Goal: Task Accomplishment & Management: Manage account settings

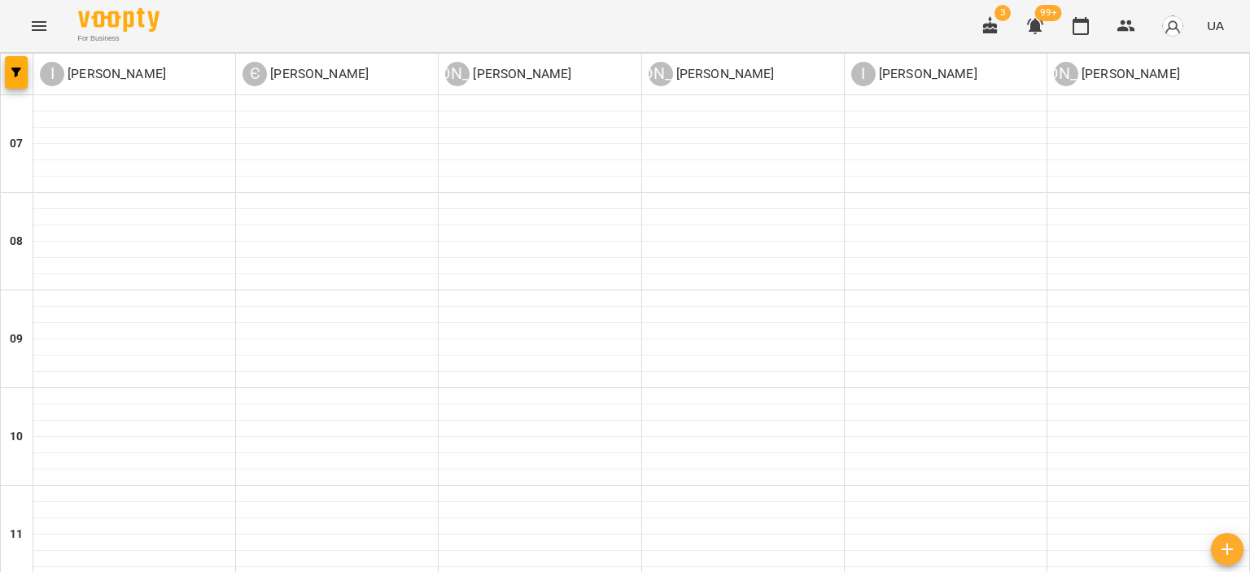
scroll to position [851, 0]
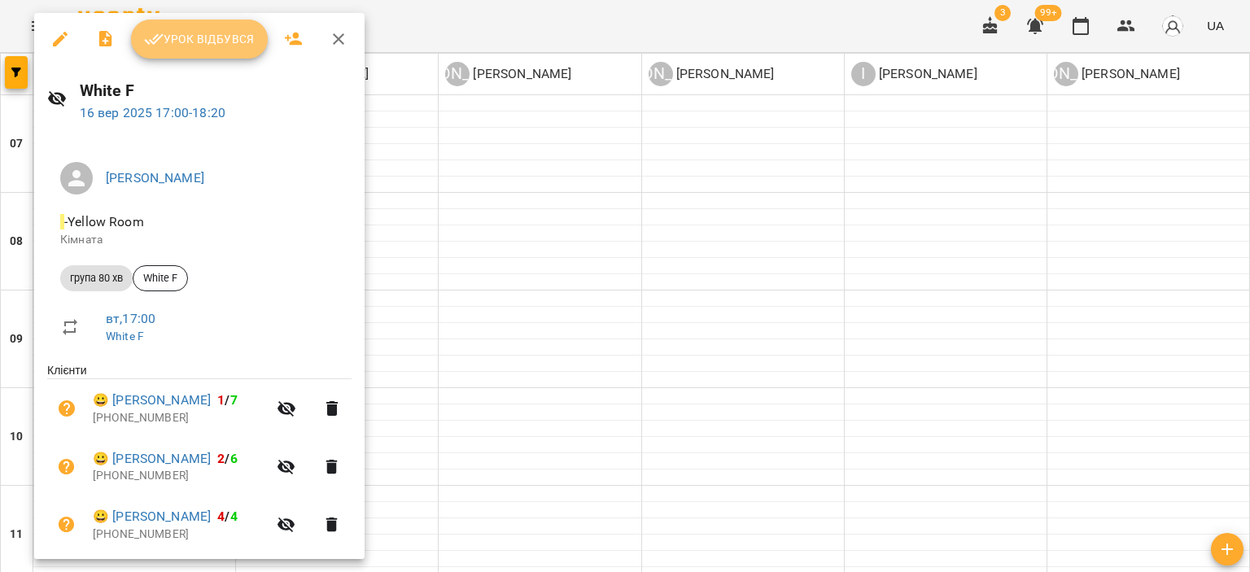
click at [172, 32] on span "Урок відбувся" at bounding box center [199, 39] width 111 height 20
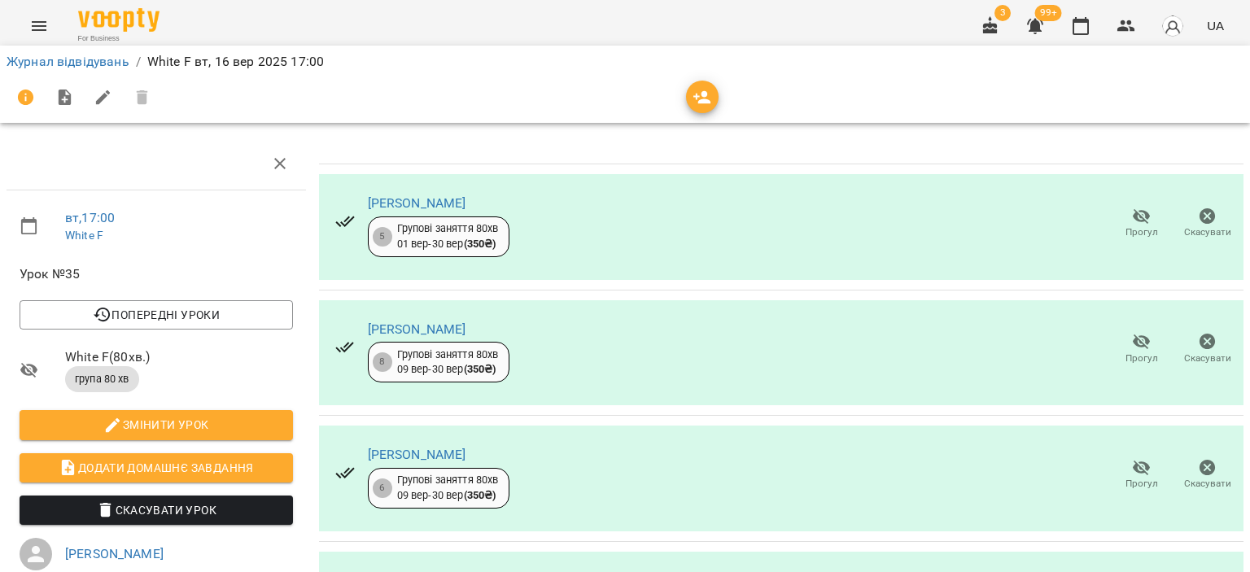
scroll to position [503, 0]
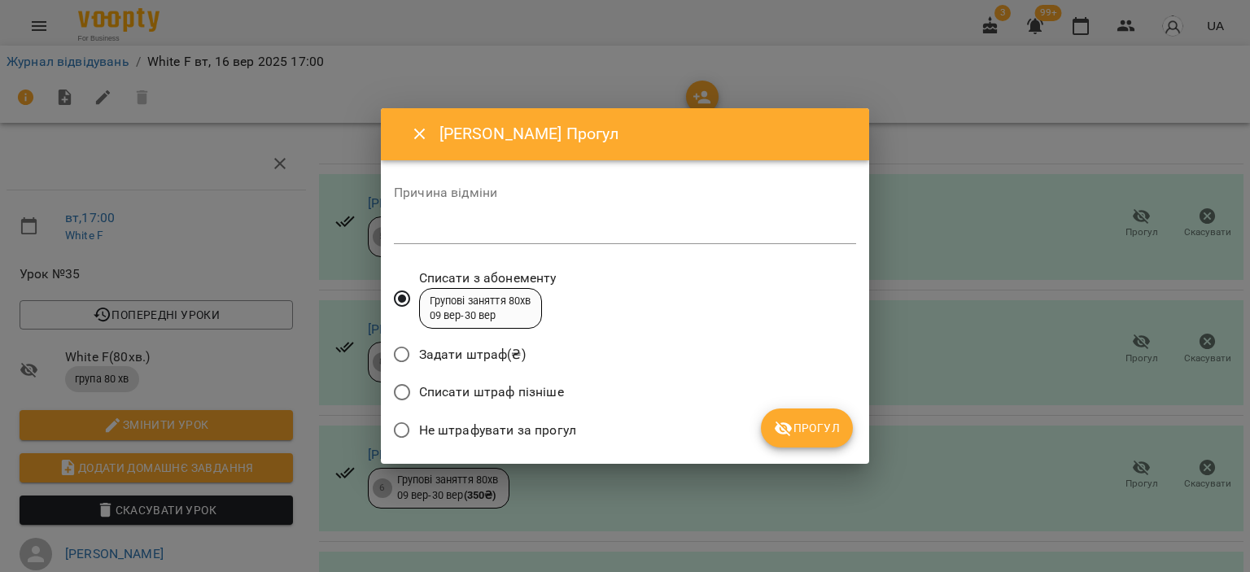
click at [819, 434] on span "Прогул" at bounding box center [807, 428] width 66 height 20
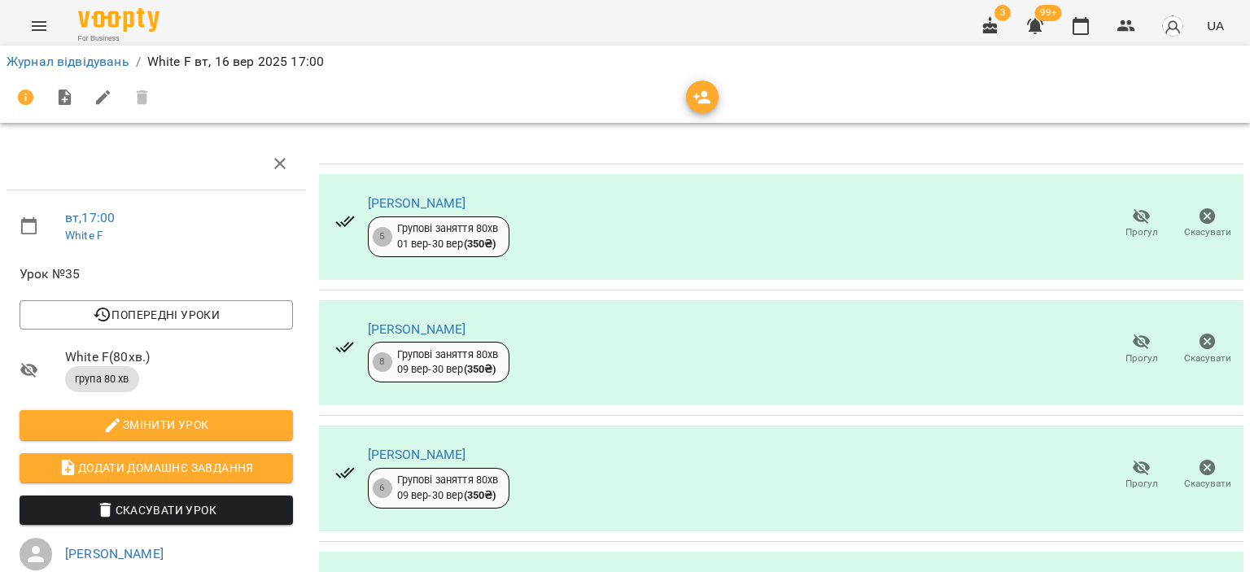
scroll to position [177, 0]
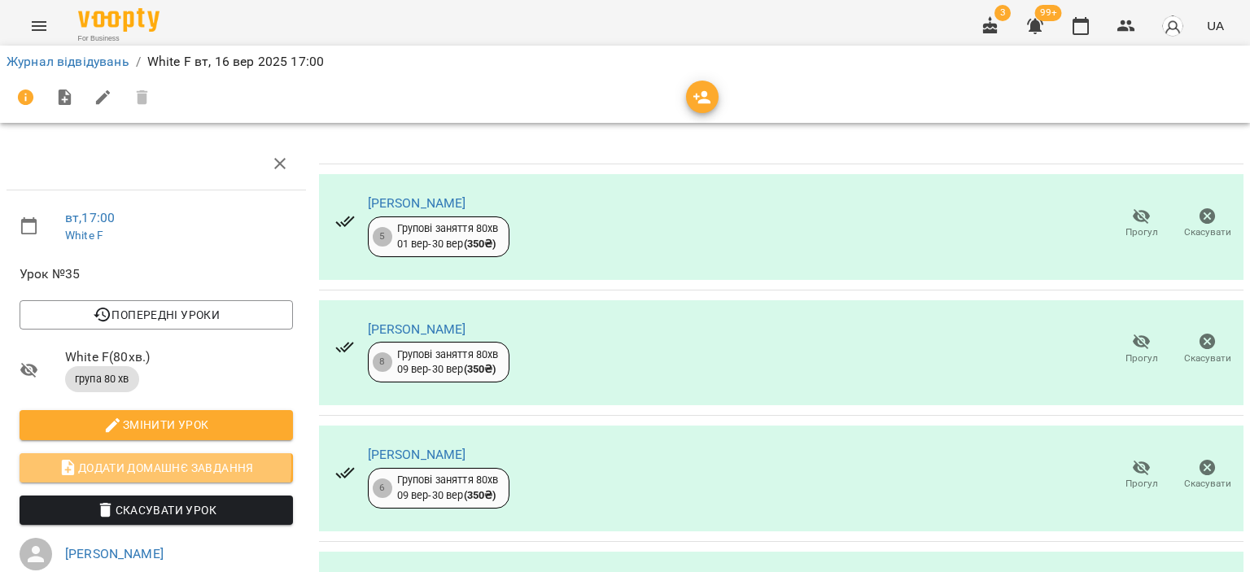
click at [120, 458] on span "Додати домашнє завдання" at bounding box center [156, 468] width 247 height 20
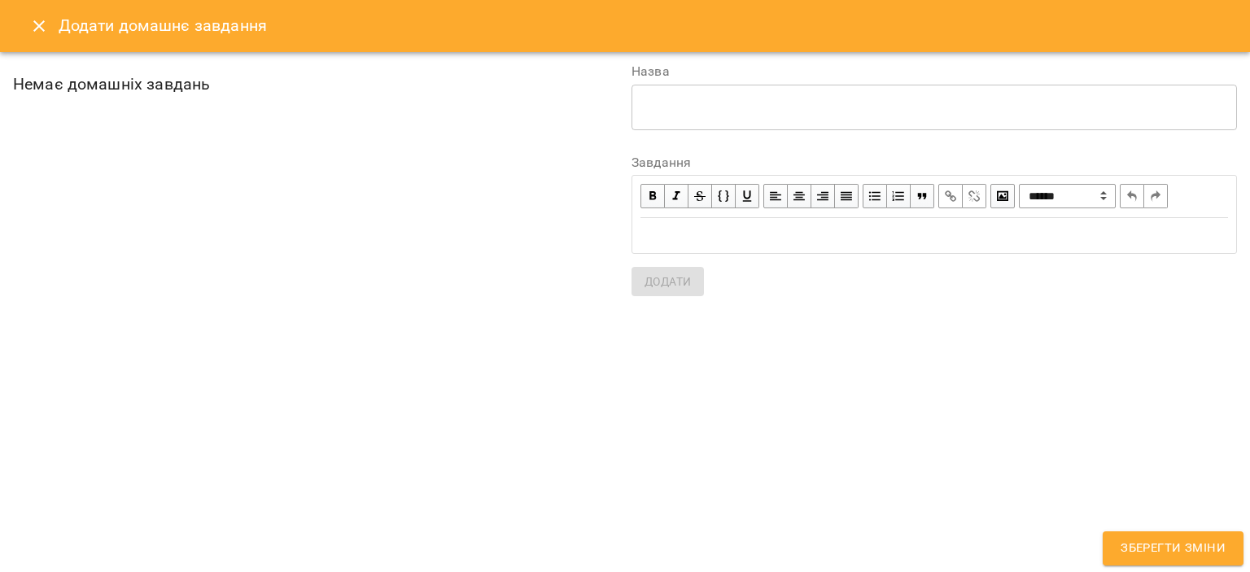
click at [690, 240] on div "Edit text" at bounding box center [933, 235] width 587 height 19
click at [797, 102] on textarea at bounding box center [934, 106] width 583 height 15
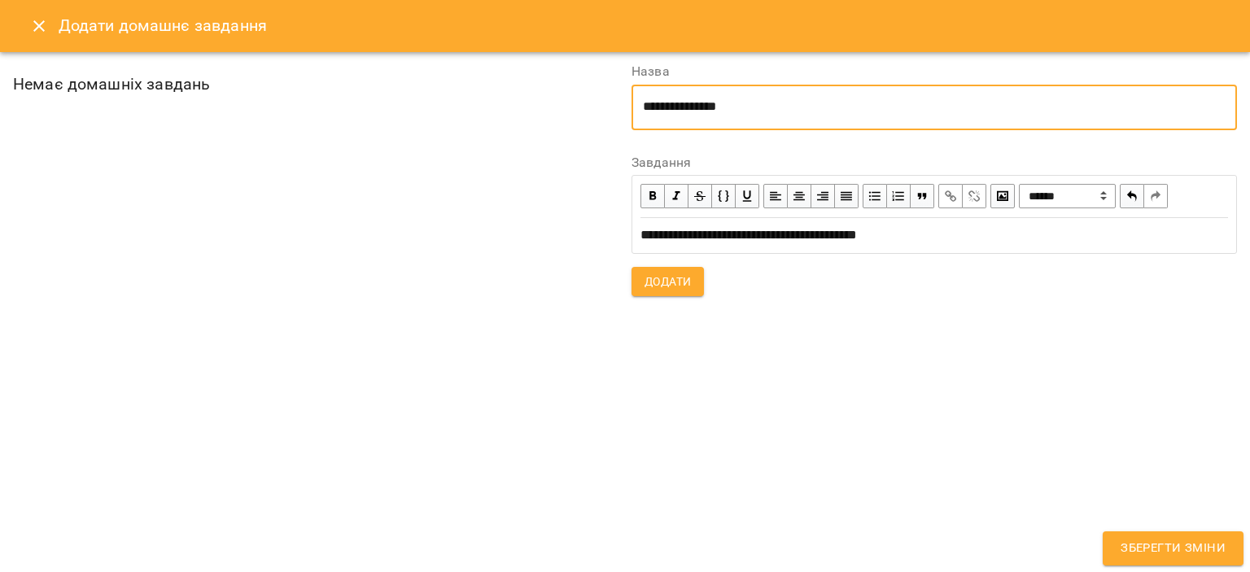
type textarea "**********"
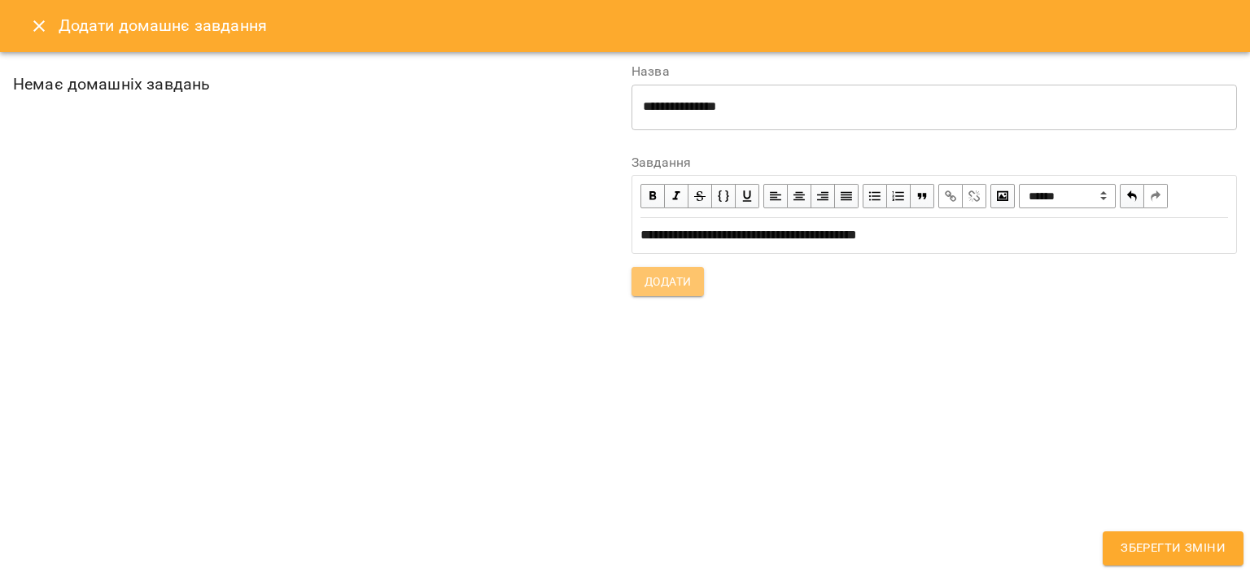
click at [642, 286] on button "Додати" at bounding box center [667, 281] width 72 height 29
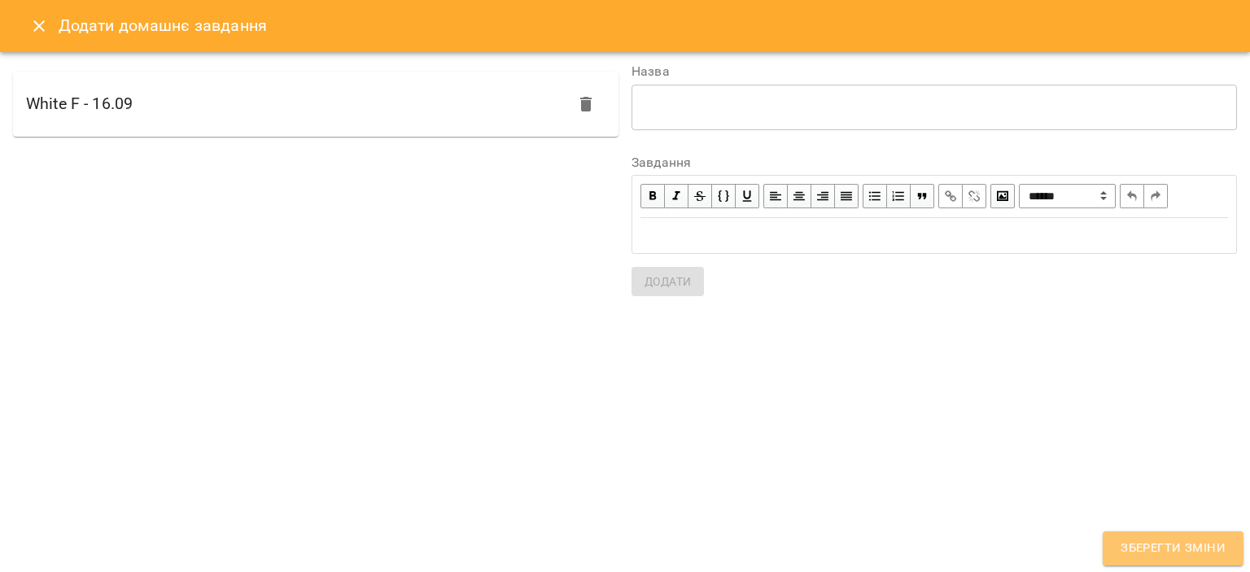
click at [1140, 553] on span "Зберегти зміни" at bounding box center [1172, 548] width 105 height 21
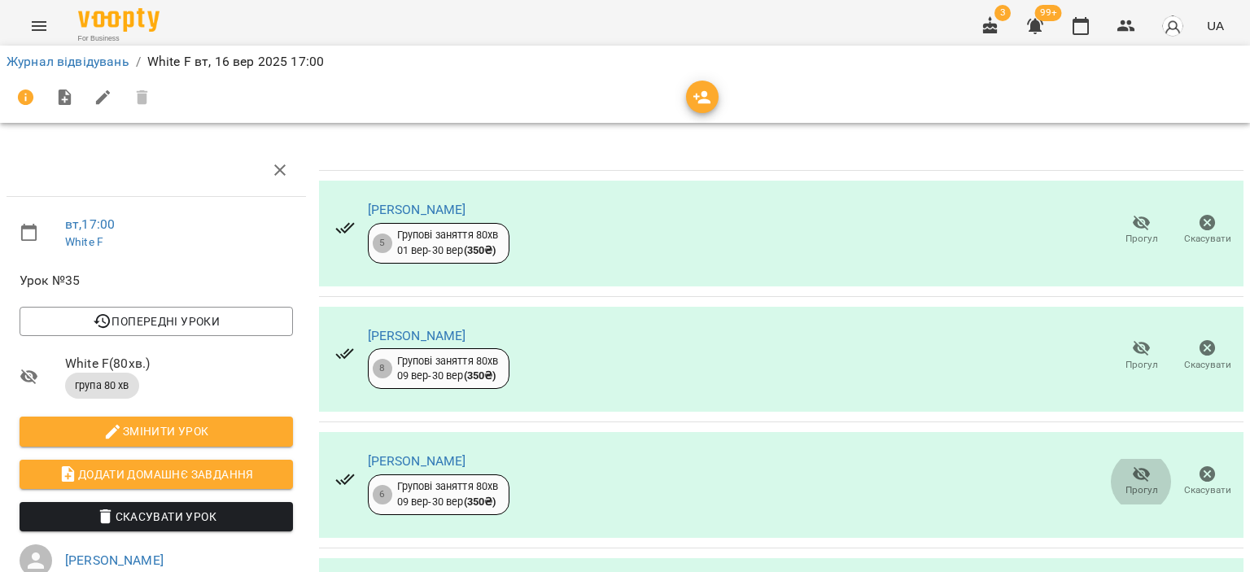
scroll to position [279, 0]
